Goal: Transaction & Acquisition: Purchase product/service

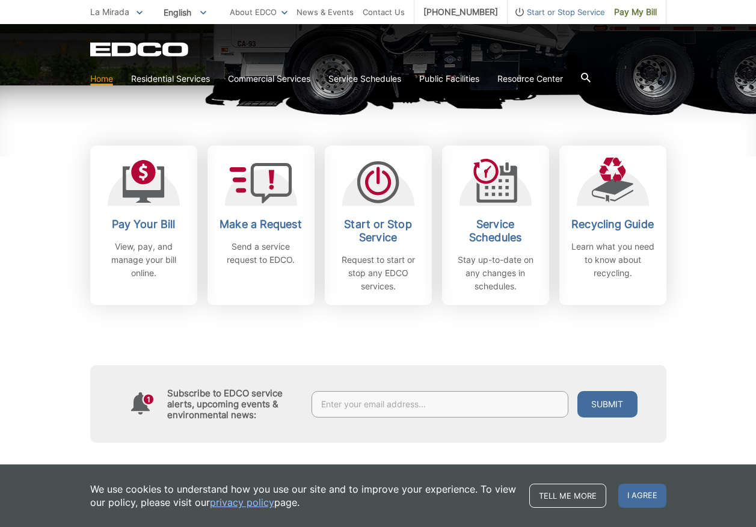
scroll to position [301, 0]
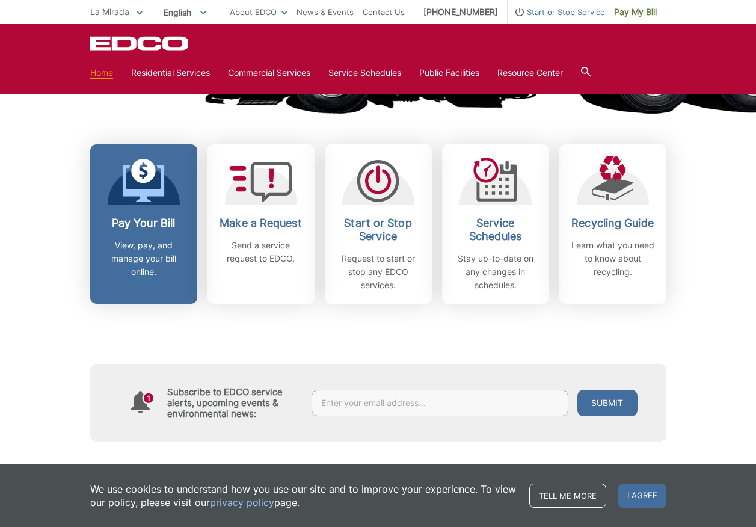
click at [144, 222] on h2 "Pay Your Bill" at bounding box center [143, 222] width 89 height 13
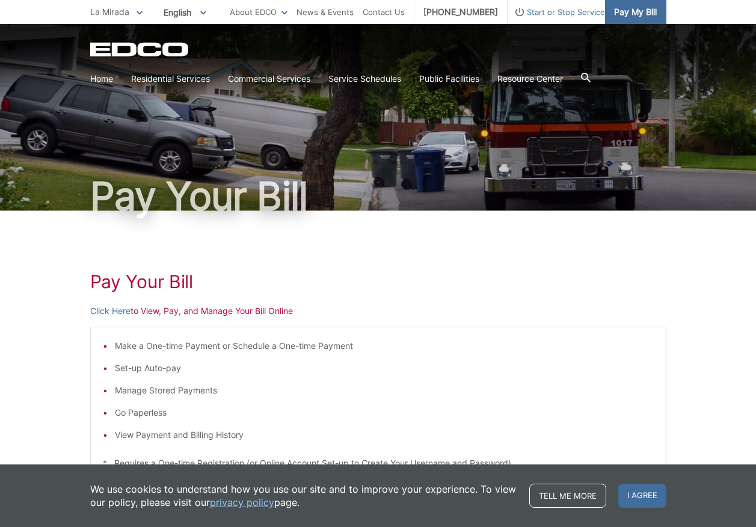
click at [632, 9] on span "Pay My Bill" at bounding box center [635, 11] width 43 height 13
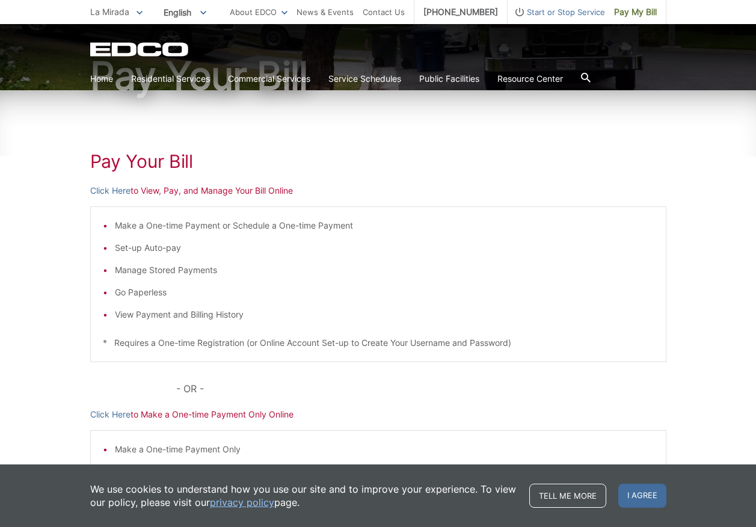
click at [205, 192] on p "Click Here to View, Pay, and Manage Your Bill Online" at bounding box center [378, 190] width 576 height 13
click at [97, 192] on link "Click Here" at bounding box center [110, 190] width 40 height 13
